Goal: Task Accomplishment & Management: Use online tool/utility

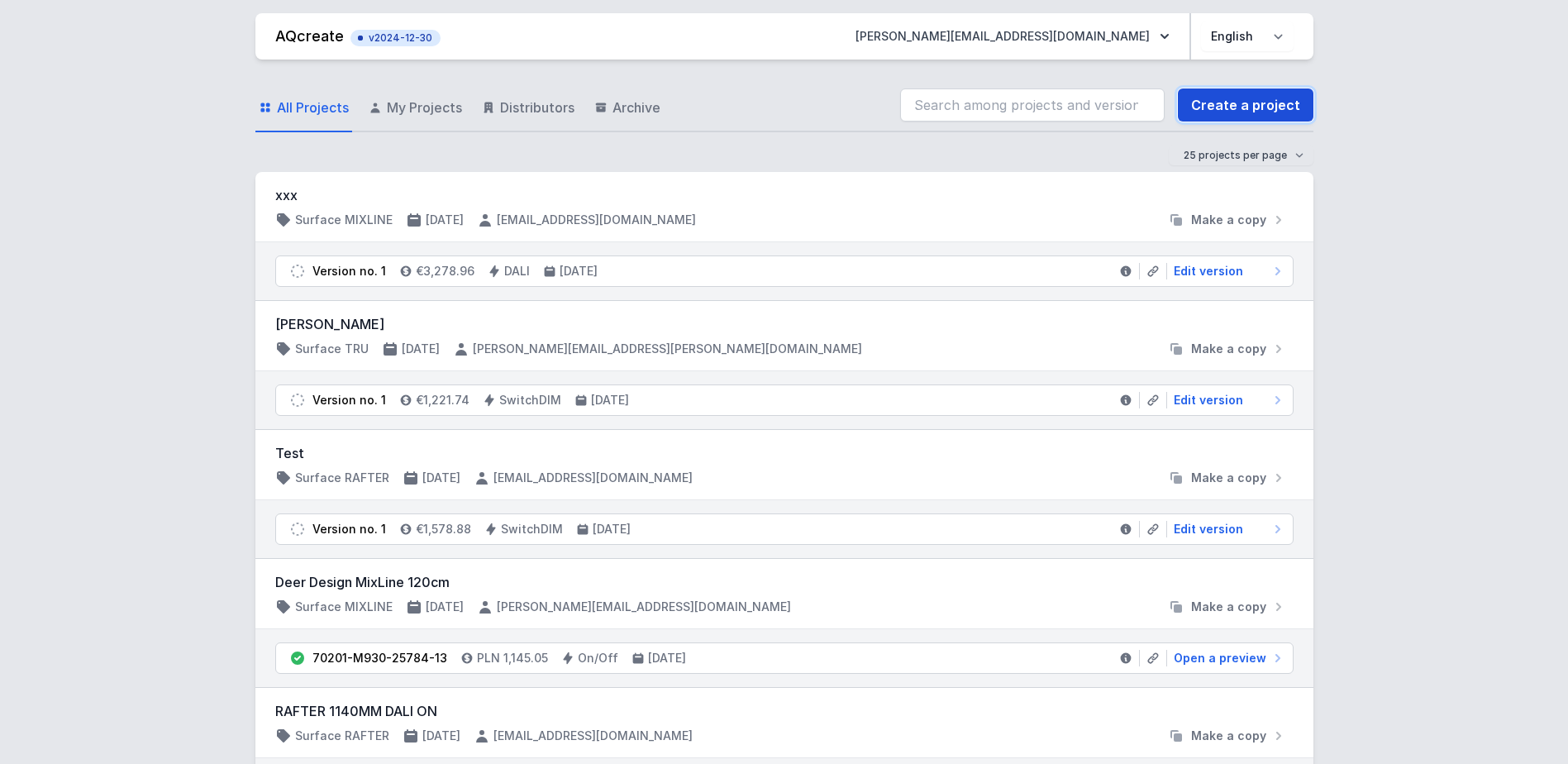
click at [1248, 104] on link "Create a project" at bounding box center [1245, 105] width 136 height 33
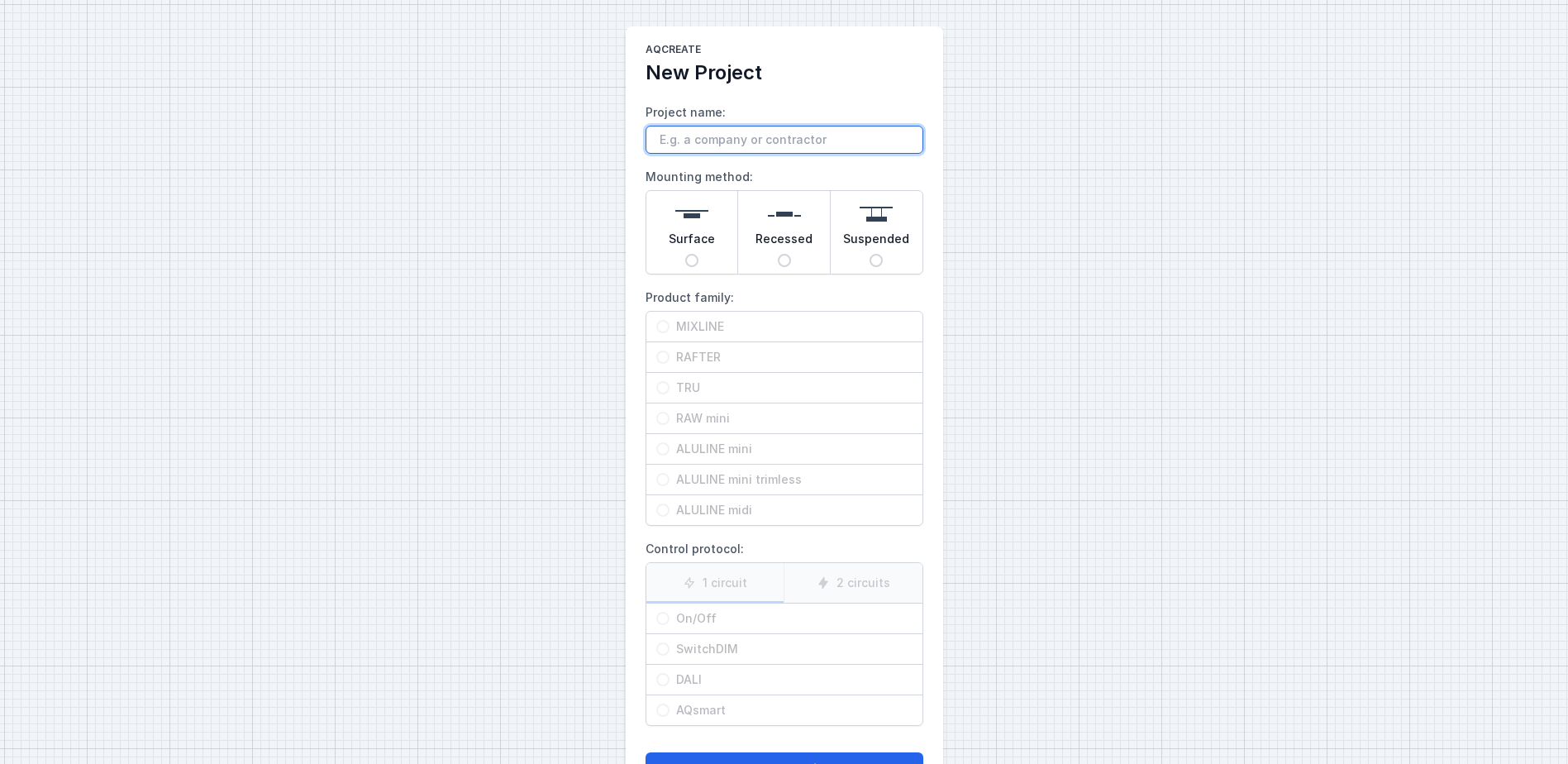
click at [670, 139] on input "Project name:" at bounding box center [784, 139] width 278 height 29
type input "Pęcice - garaż"
click at [686, 260] on input "Surface" at bounding box center [691, 260] width 13 height 13
radio input "true"
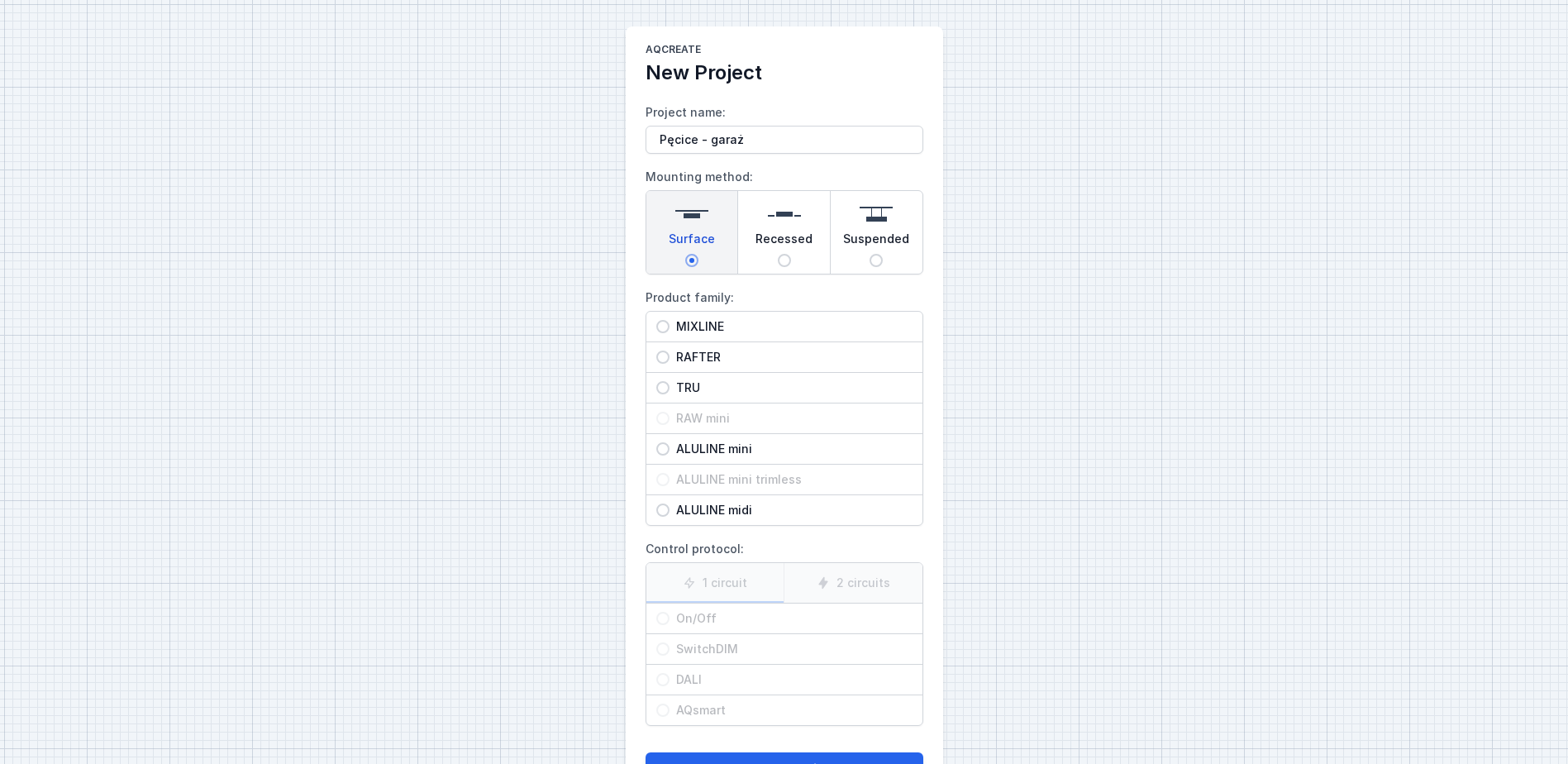
click at [666, 514] on input "ALULINE midi" at bounding box center [662, 510] width 13 height 13
radio input "true"
click at [667, 619] on input "On/Off" at bounding box center [662, 618] width 13 height 13
radio input "true"
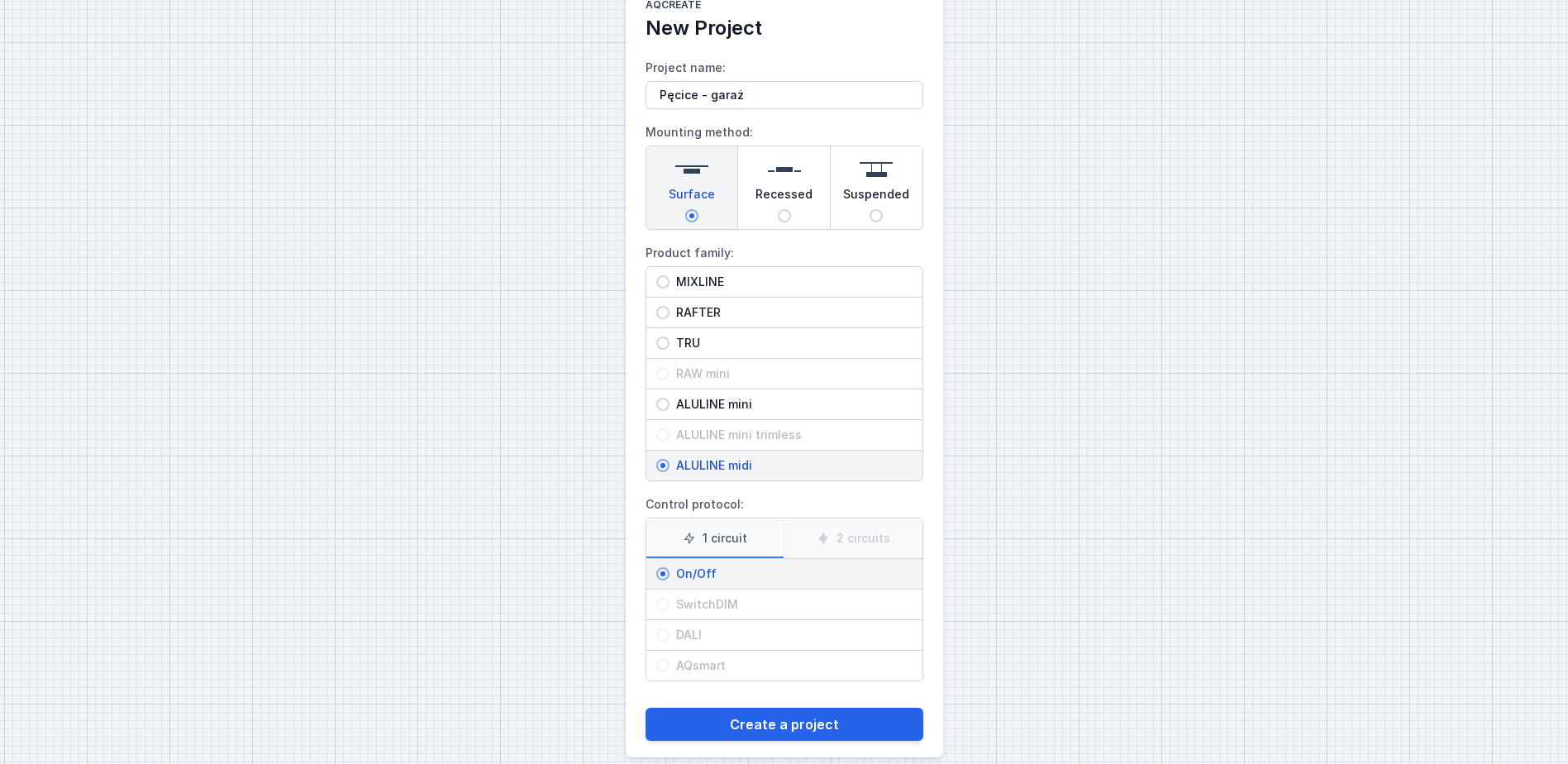
scroll to position [65, 0]
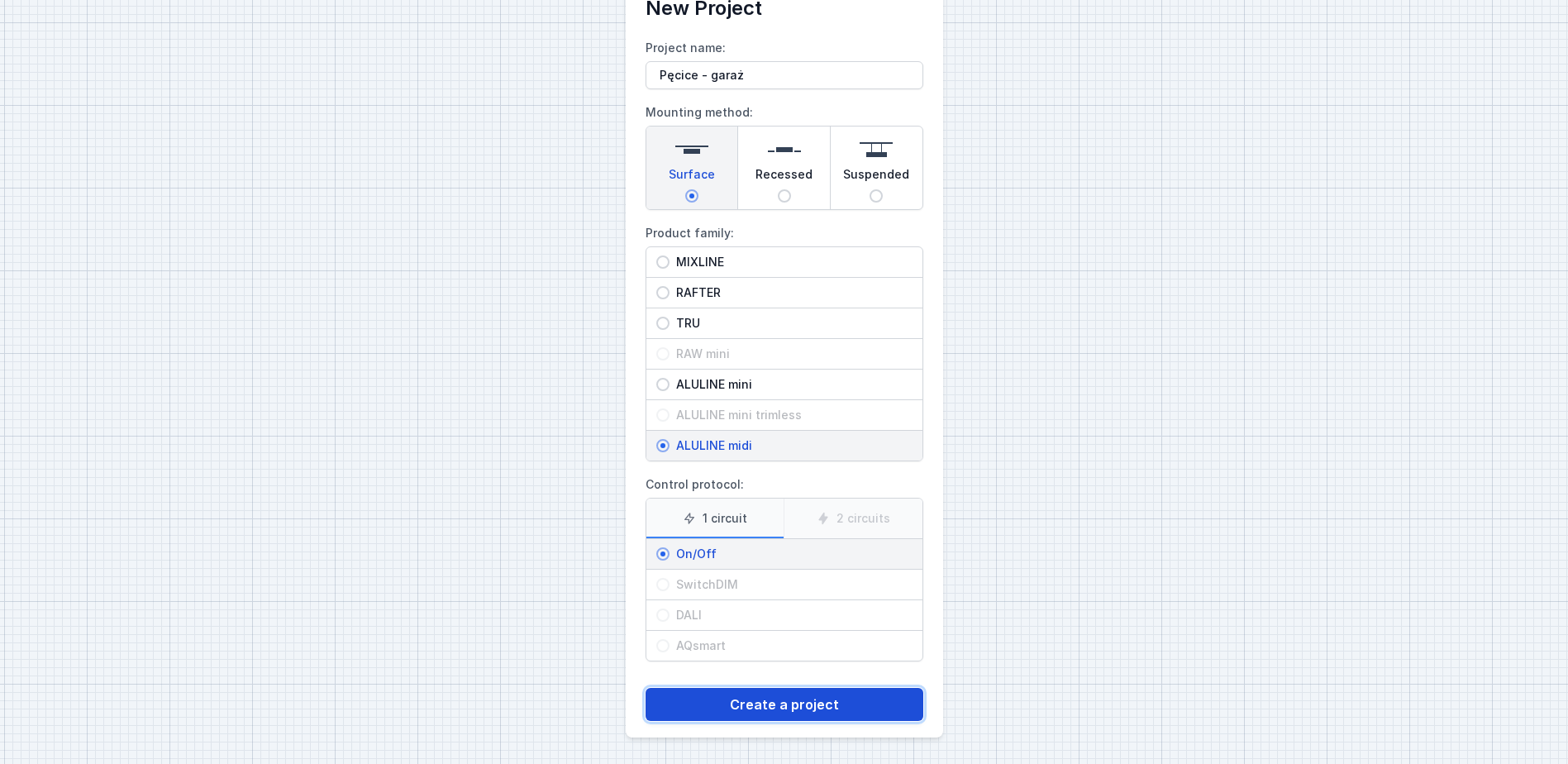
click at [695, 705] on button "Create a project" at bounding box center [784, 704] width 278 height 33
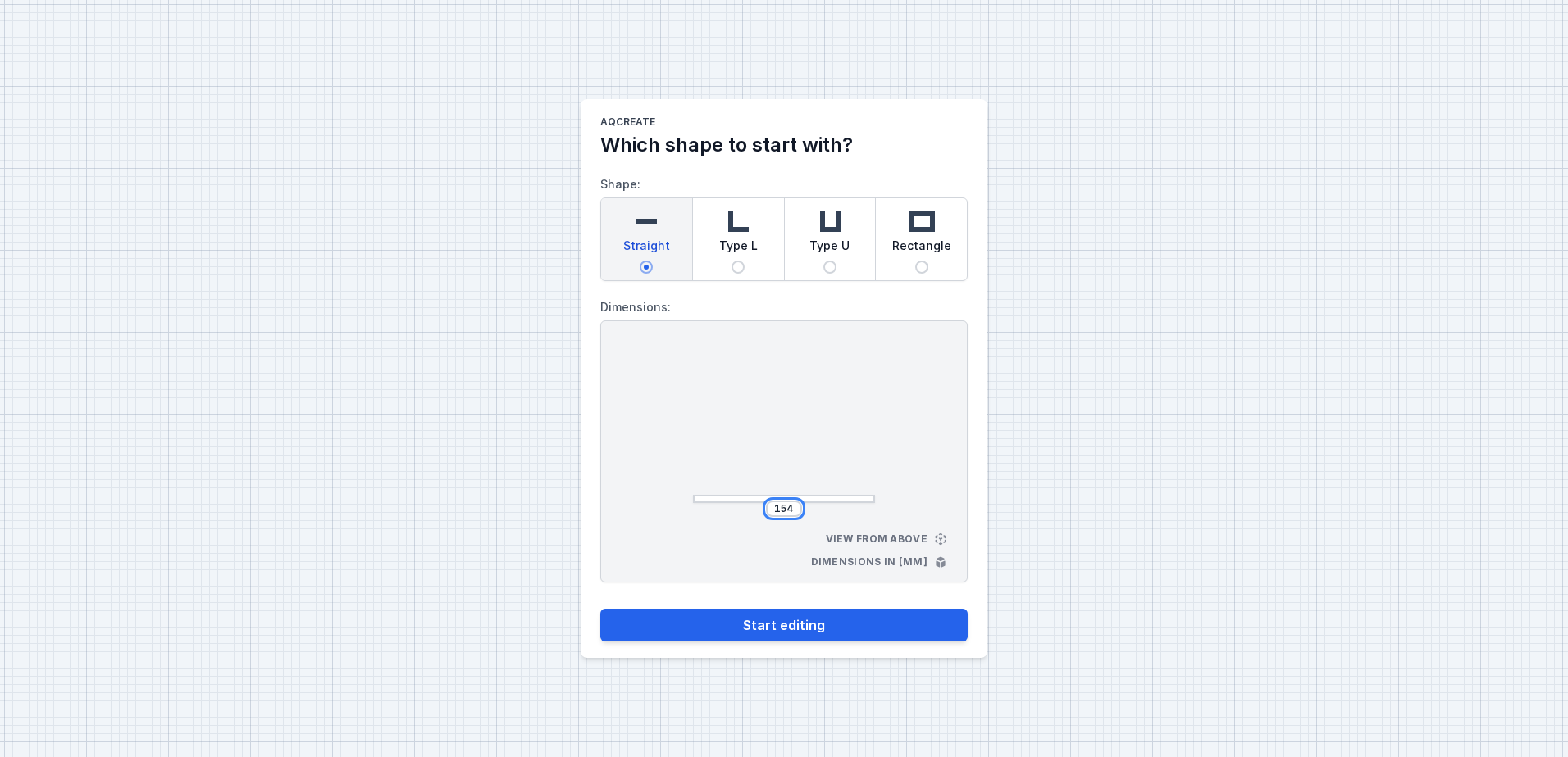
click at [794, 509] on div "154" at bounding box center [784, 508] width 36 height 16
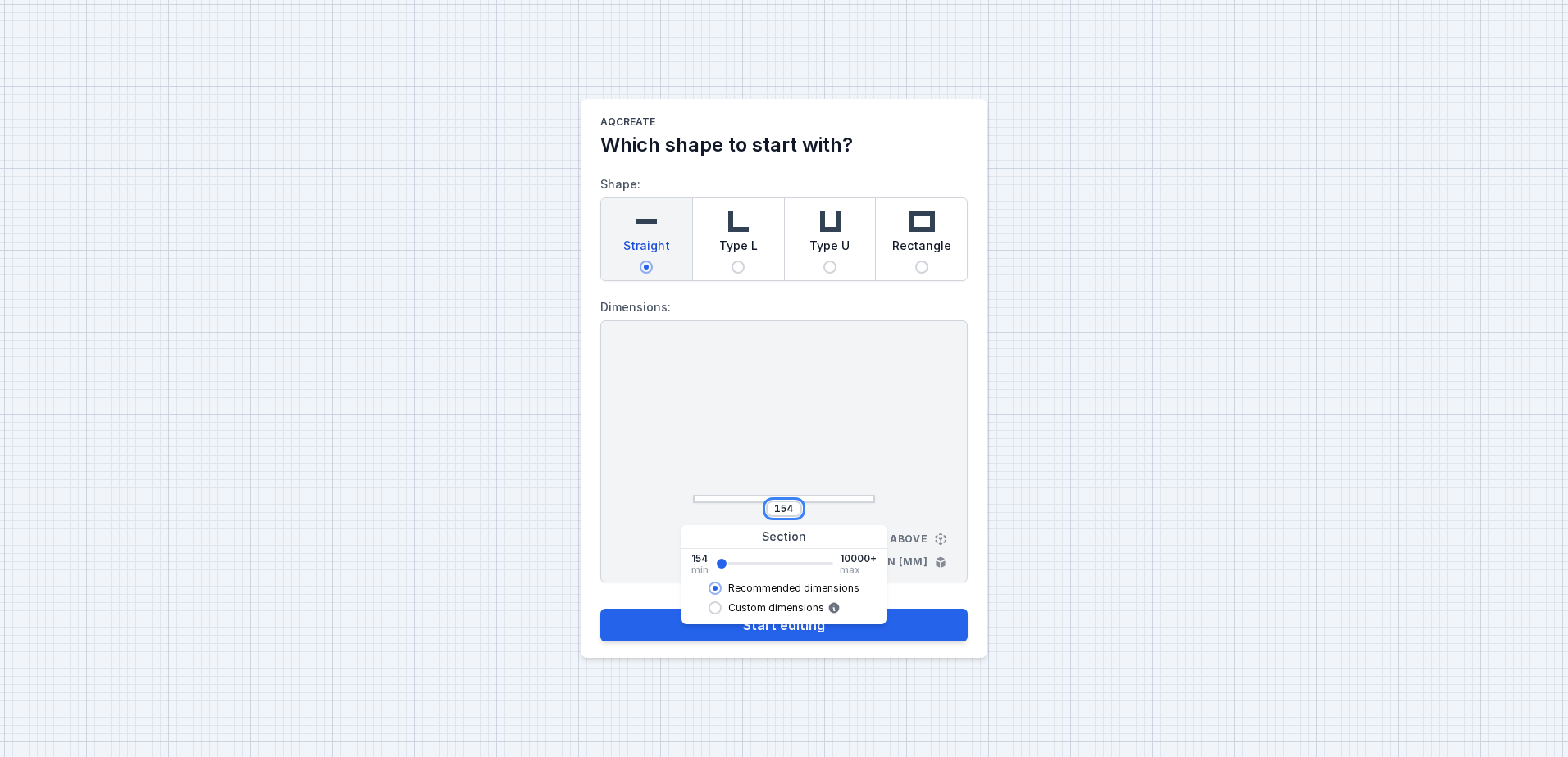
drag, startPoint x: 794, startPoint y: 509, endPoint x: 716, endPoint y: 508, distance: 78.0
click at [716, 508] on div "154" at bounding box center [784, 508] width 182 height 16
type input "1994"
click at [680, 455] on div "1994 View from above Dimensions in [mm]" at bounding box center [784, 452] width 367 height 262
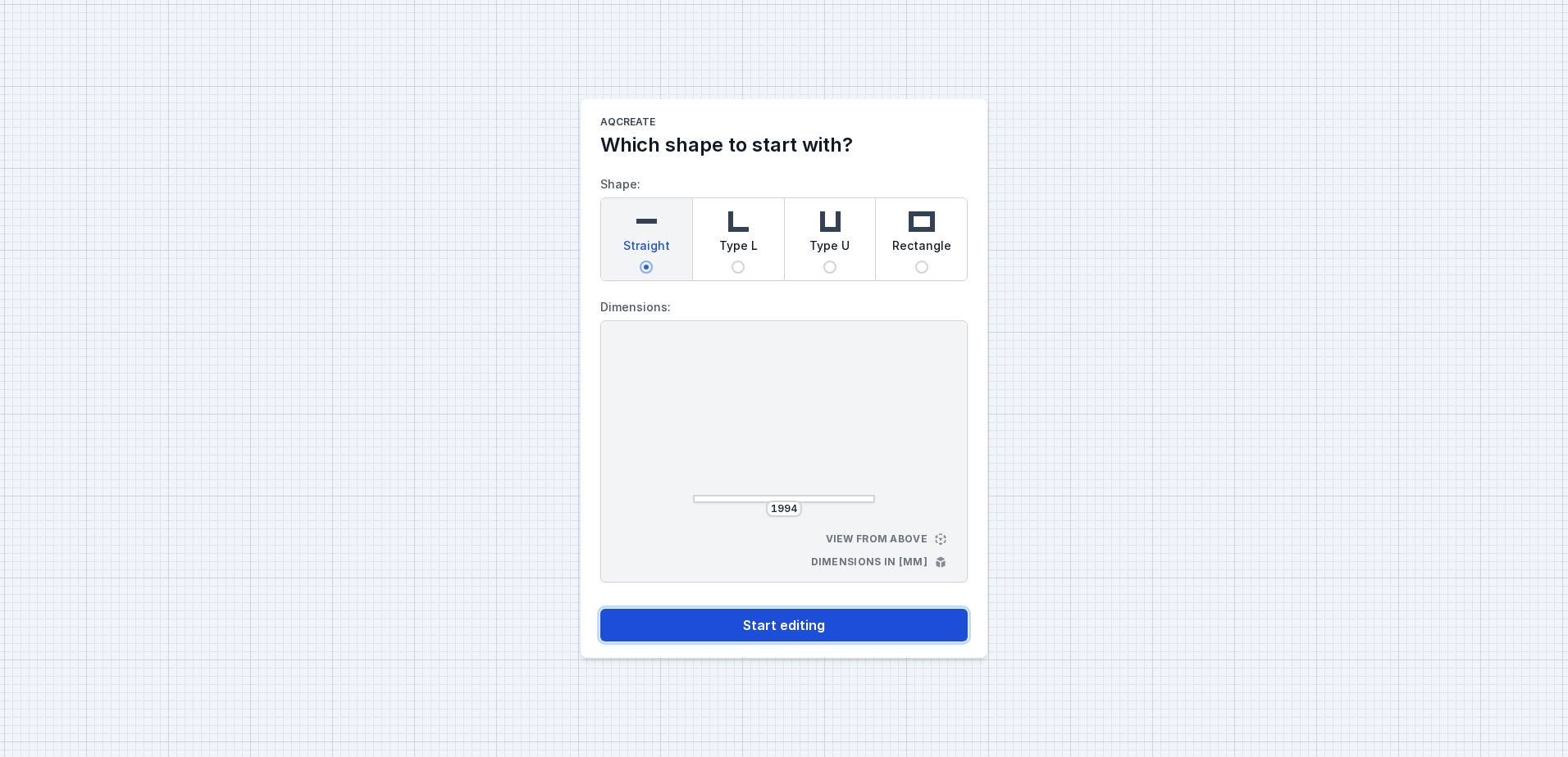
click at [793, 634] on button "Start editing" at bounding box center [784, 625] width 367 height 33
select select "3000"
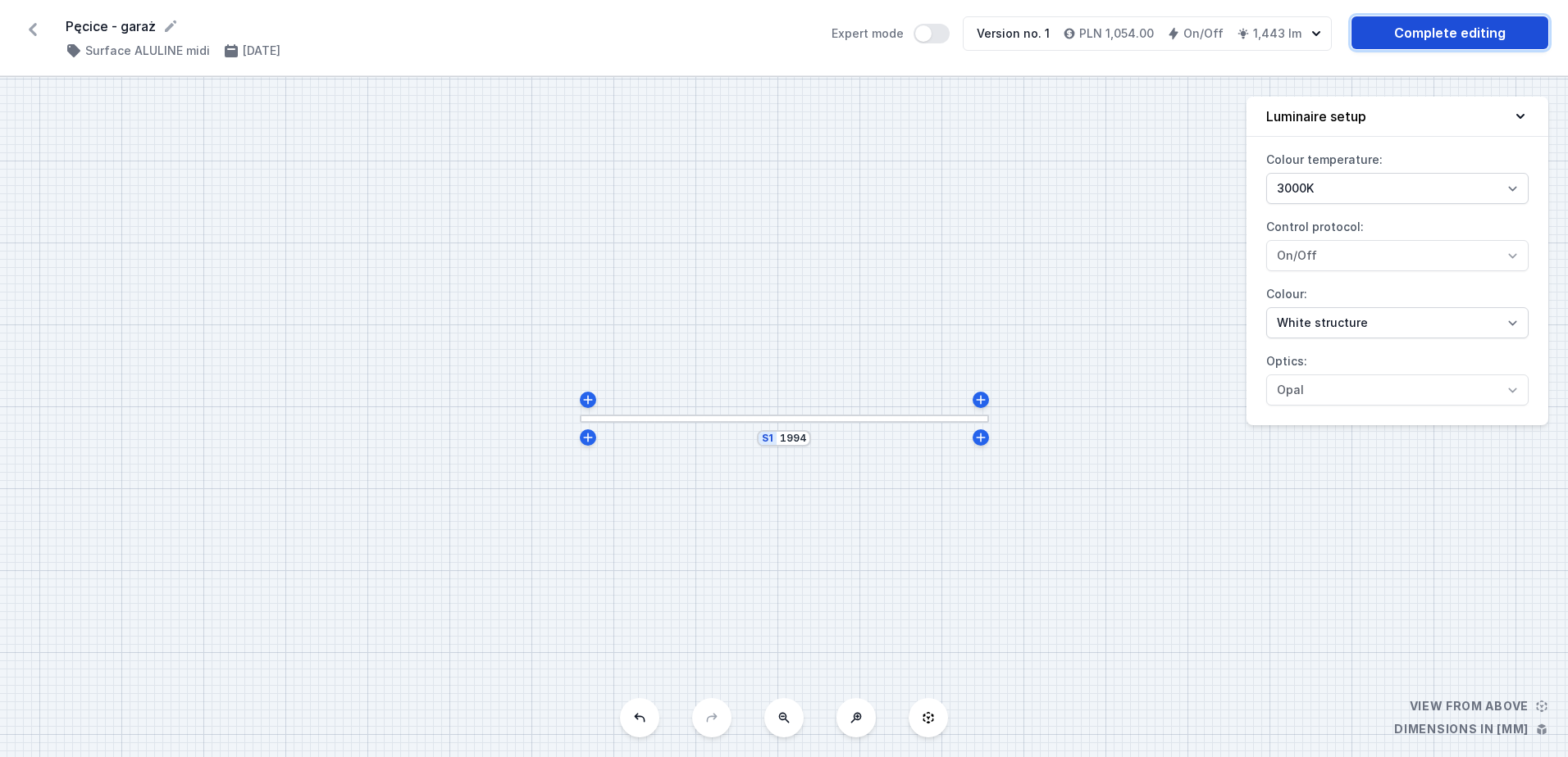
click at [1458, 33] on link "Complete editing" at bounding box center [1449, 33] width 196 height 33
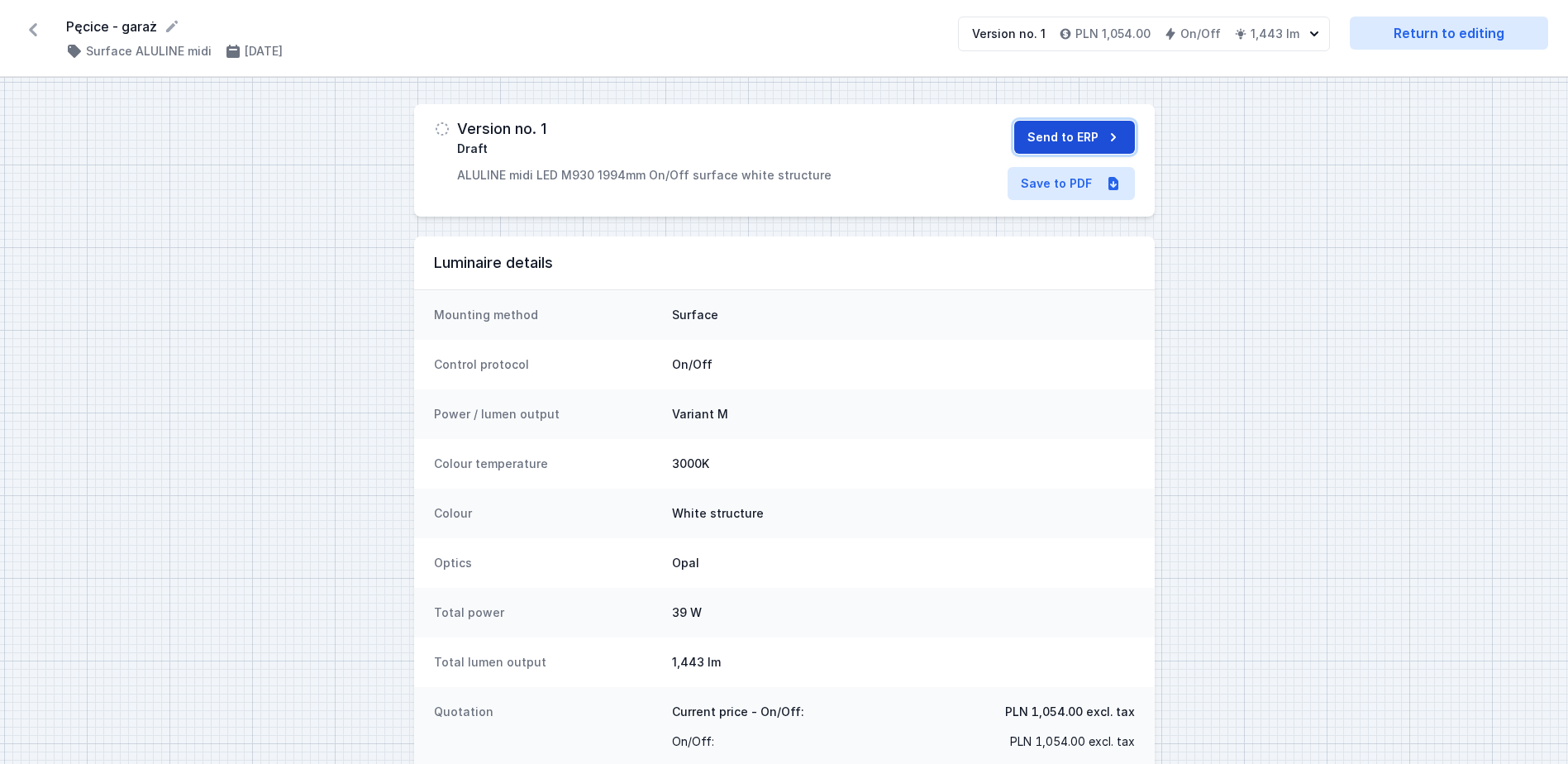
click at [1035, 135] on button "Send to ERP" at bounding box center [1075, 138] width 121 height 33
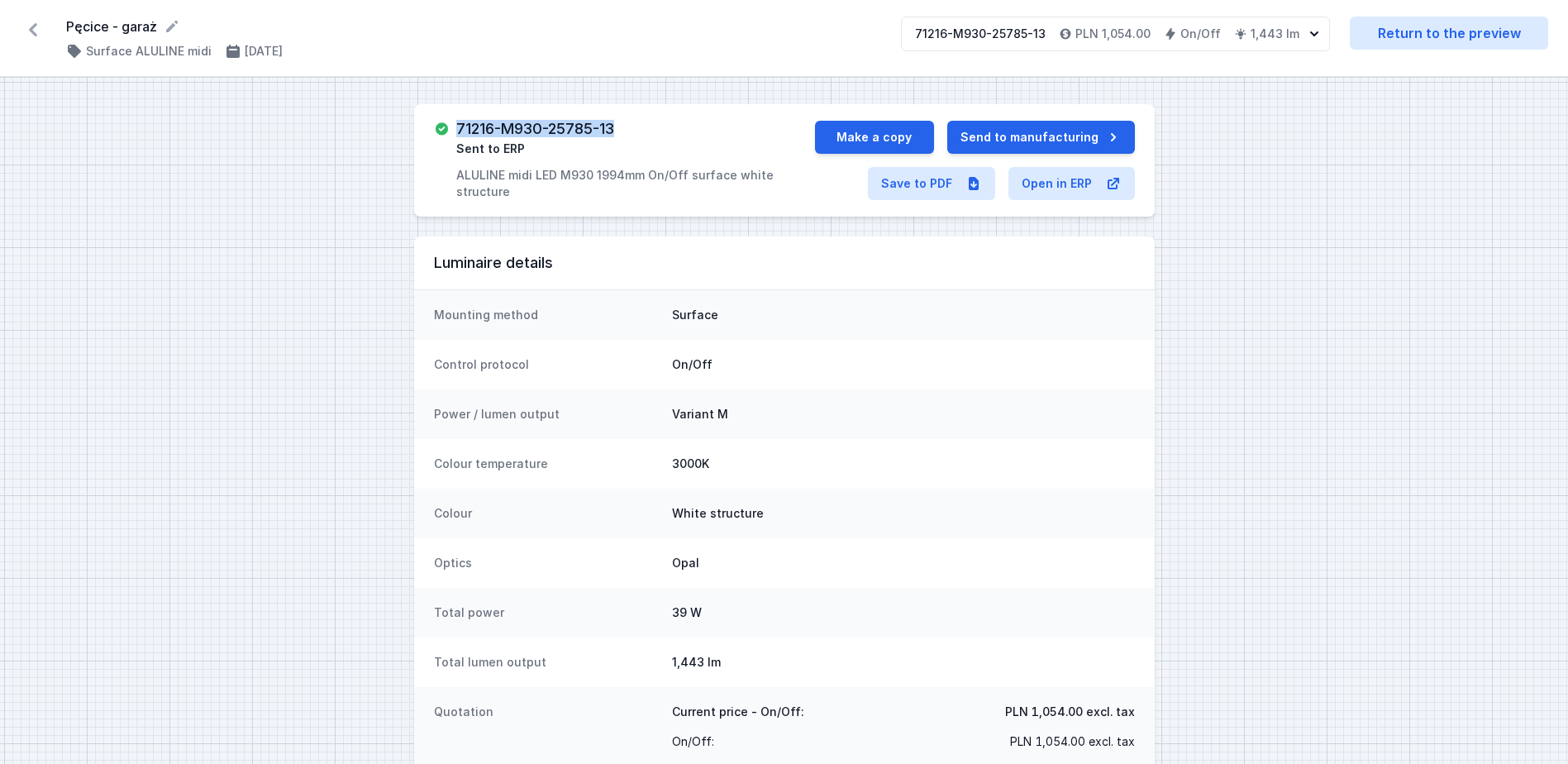
drag, startPoint x: 633, startPoint y: 125, endPoint x: 456, endPoint y: 127, distance: 177.0
click at [456, 127] on div "71216-M930-25785-13 Sent to ERP ALULINE midi LED M930 1994mm On/Off surface whi…" at bounding box center [624, 161] width 381 height 80
copy h3 "71216-M930-25785-13"
